Goal: Information Seeking & Learning: Check status

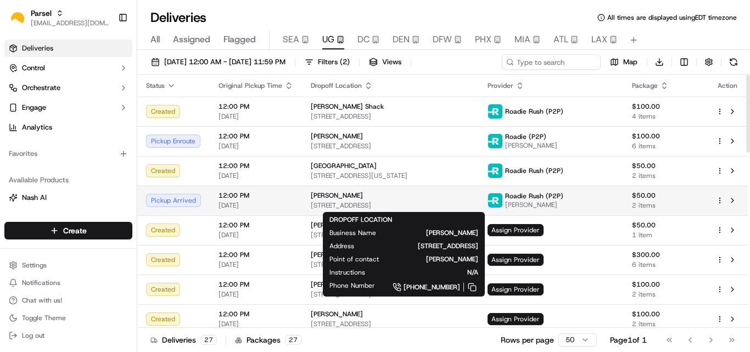
click at [362, 200] on div "[PERSON_NAME] [STREET_ADDRESS]" at bounding box center [390, 200] width 159 height 19
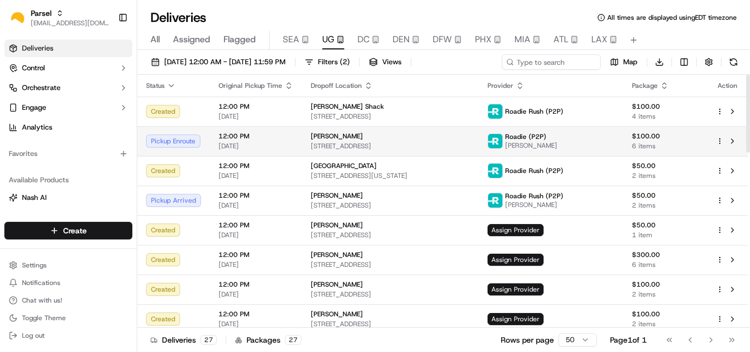
click at [403, 143] on span "[STREET_ADDRESS]" at bounding box center [390, 146] width 159 height 9
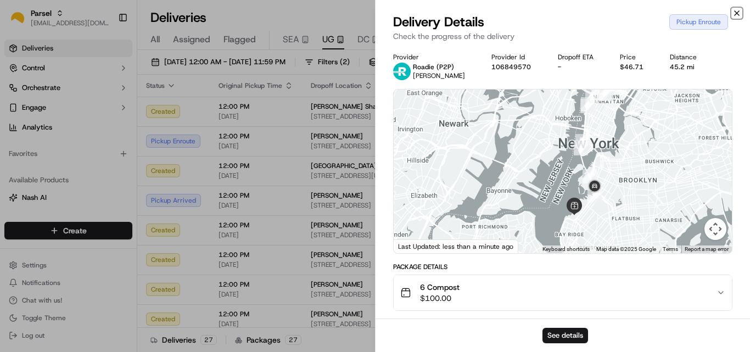
click at [734, 9] on icon "button" at bounding box center [736, 13] width 9 height 9
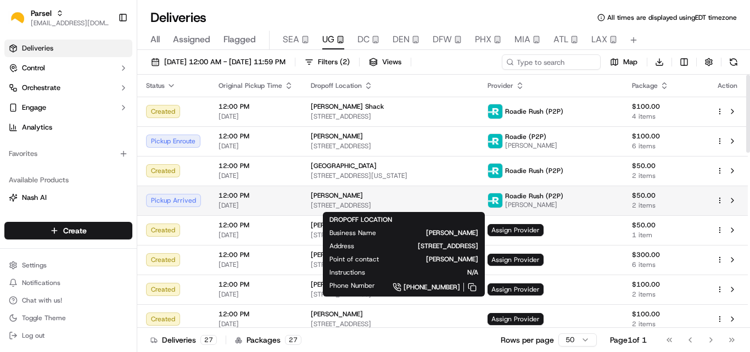
click at [342, 201] on span "[STREET_ADDRESS]" at bounding box center [390, 205] width 159 height 9
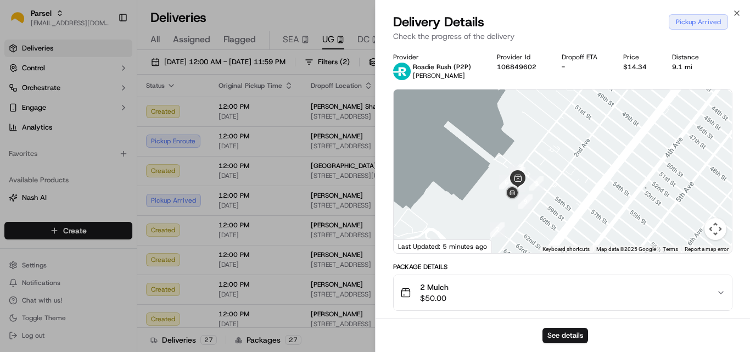
drag, startPoint x: 515, startPoint y: 157, endPoint x: 519, endPoint y: 146, distance: 10.9
click at [519, 146] on div at bounding box center [562, 171] width 338 height 164
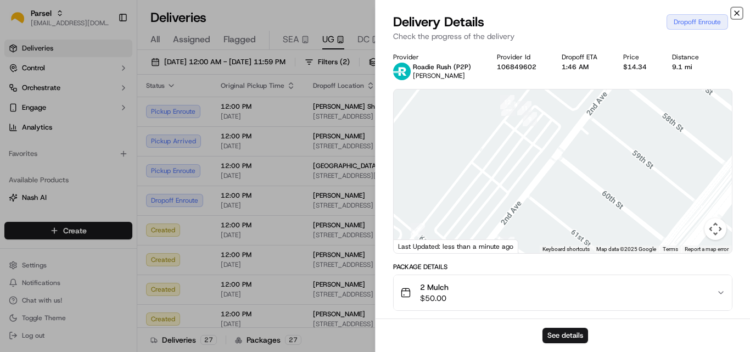
click at [734, 15] on icon "button" at bounding box center [736, 13] width 9 height 9
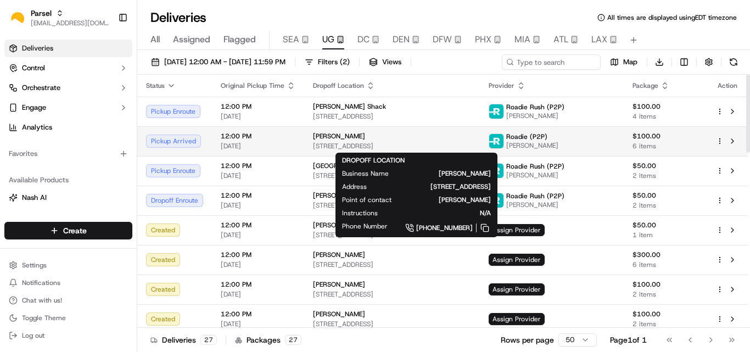
click at [370, 144] on span "[STREET_ADDRESS]" at bounding box center [392, 146] width 158 height 9
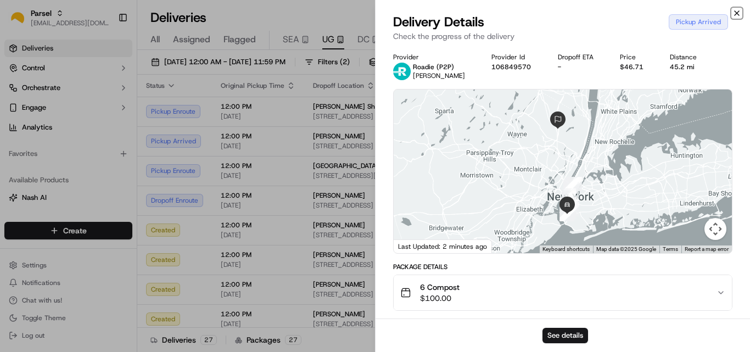
click at [737, 14] on icon "button" at bounding box center [736, 13] width 9 height 9
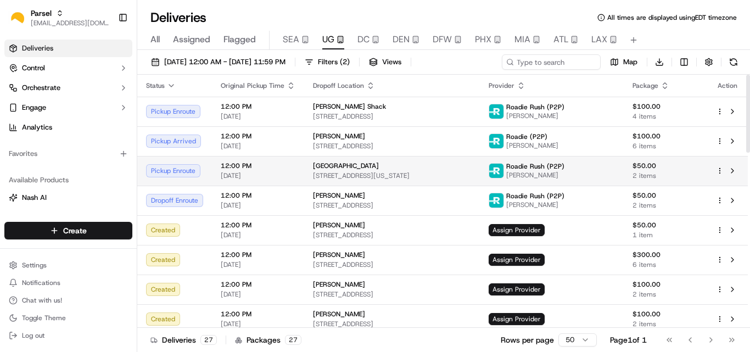
click at [438, 168] on div "[GEOGRAPHIC_DATA]" at bounding box center [392, 165] width 158 height 9
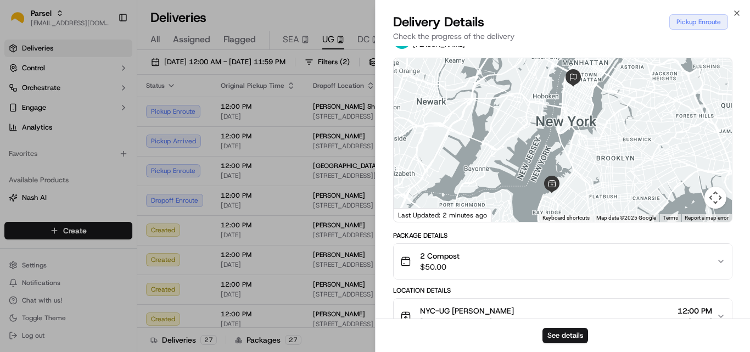
scroll to position [110, 0]
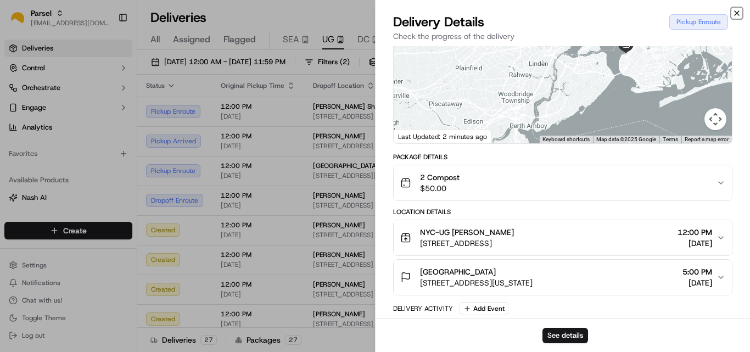
click at [736, 13] on icon "button" at bounding box center [736, 13] width 4 height 4
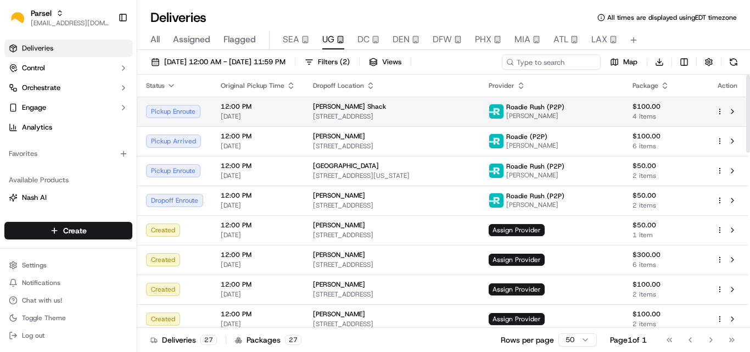
click at [425, 105] on div "[PERSON_NAME] Shack" at bounding box center [392, 106] width 158 height 9
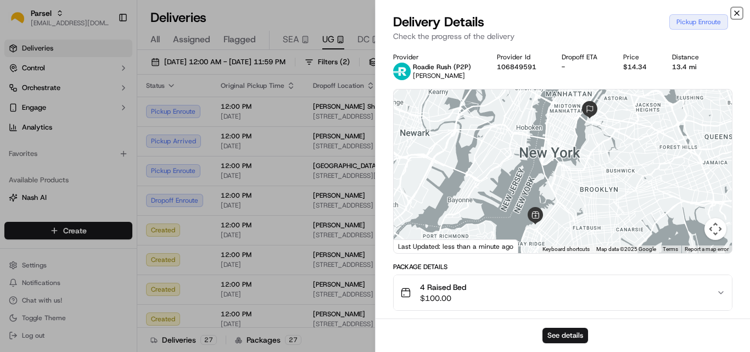
click at [734, 13] on icon "button" at bounding box center [736, 13] width 9 height 9
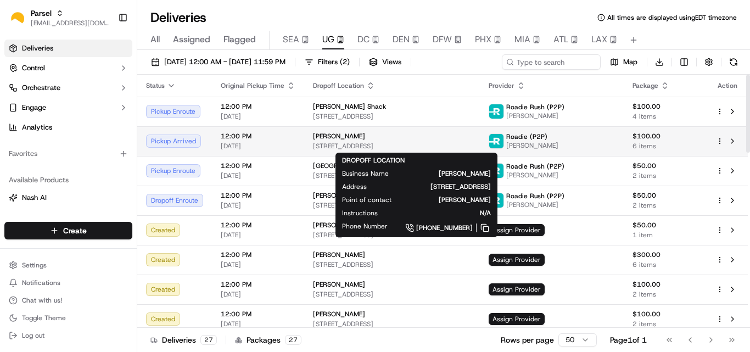
click at [471, 138] on div "[PERSON_NAME]" at bounding box center [392, 136] width 158 height 9
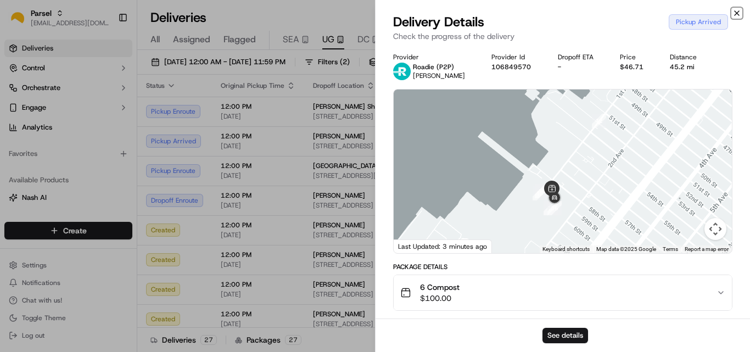
click at [734, 12] on icon "button" at bounding box center [736, 13] width 9 height 9
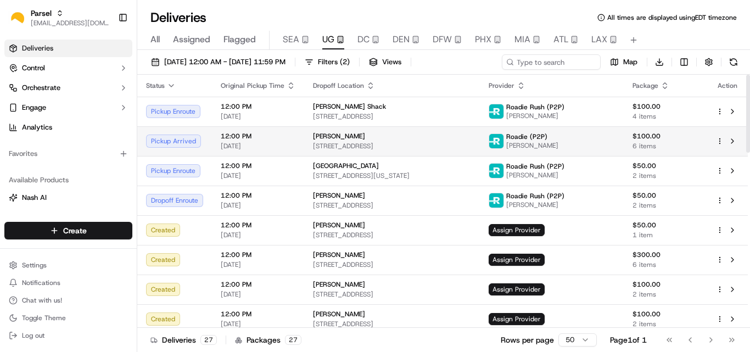
click at [480, 151] on td "[PERSON_NAME] [STREET_ADDRESS]" at bounding box center [392, 141] width 176 height 30
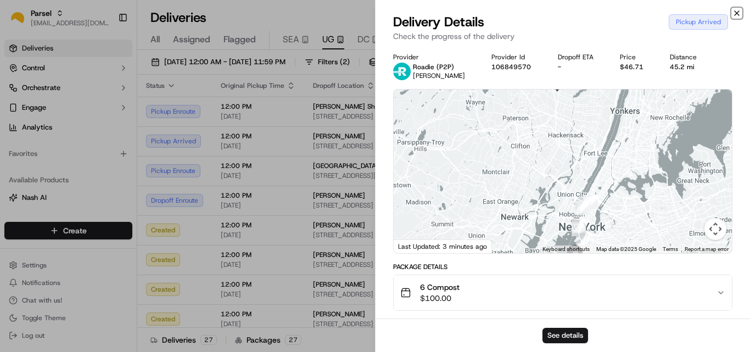
click at [733, 10] on icon "button" at bounding box center [736, 13] width 9 height 9
